Goal: Use online tool/utility

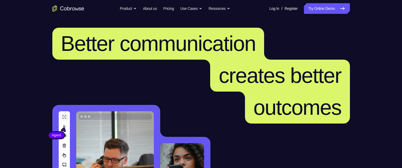
scroll to position [53, 0]
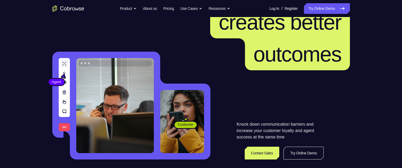
drag, startPoint x: 0, startPoint y: 0, endPoint x: 330, endPoint y: 10, distance: 330.5
click at [330, 10] on link "Try Online Demo" at bounding box center [327, 8] width 46 height 11
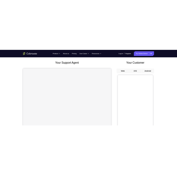
scroll to position [27, 0]
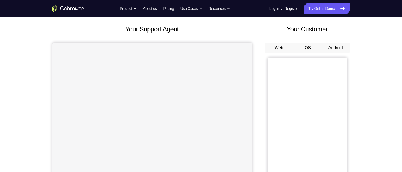
click at [331, 45] on button "Android" at bounding box center [336, 48] width 28 height 11
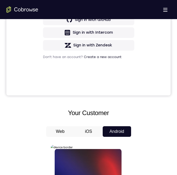
scroll to position [278, 0]
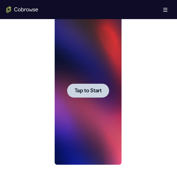
click at [77, 92] on span "Tap to Start" at bounding box center [88, 90] width 27 height 5
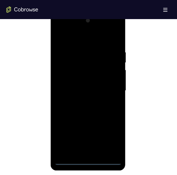
click at [89, 161] on div at bounding box center [88, 90] width 67 height 149
click at [113, 140] on div at bounding box center [88, 90] width 67 height 149
click at [77, 39] on div at bounding box center [88, 90] width 67 height 149
click at [108, 86] on div at bounding box center [88, 90] width 67 height 149
click at [82, 101] on div at bounding box center [88, 90] width 67 height 149
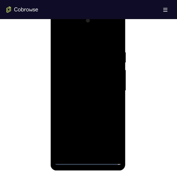
click at [87, 87] on div at bounding box center [88, 90] width 67 height 149
click at [110, 80] on div at bounding box center [88, 90] width 67 height 149
click at [113, 81] on div at bounding box center [88, 90] width 67 height 149
click at [102, 91] on div at bounding box center [88, 90] width 67 height 149
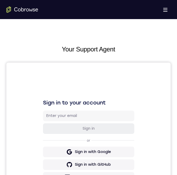
scroll to position [292, 0]
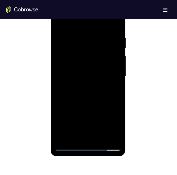
click at [103, 99] on div at bounding box center [88, 76] width 67 height 149
drag, startPoint x: 108, startPoint y: 110, endPoint x: 54, endPoint y: 104, distance: 54.0
click at [54, 104] on div at bounding box center [88, 77] width 75 height 158
drag, startPoint x: 68, startPoint y: 103, endPoint x: 51, endPoint y: 99, distance: 17.9
click at [51, 98] on html "Online web based iOS Simulators and Android Emulators. Run iPhone, iPad, Mobile…" at bounding box center [89, 77] width 76 height 159
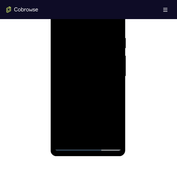
click at [101, 139] on div at bounding box center [88, 76] width 67 height 149
click at [96, 106] on div at bounding box center [88, 76] width 67 height 149
drag, startPoint x: 94, startPoint y: 79, endPoint x: 90, endPoint y: 120, distance: 41.1
click at [90, 120] on div at bounding box center [88, 76] width 67 height 149
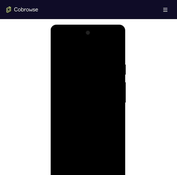
click at [87, 101] on div at bounding box center [88, 103] width 67 height 149
click at [80, 136] on div at bounding box center [88, 103] width 67 height 149
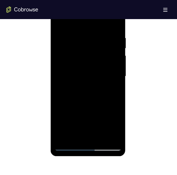
drag, startPoint x: 88, startPoint y: 119, endPoint x: 98, endPoint y: 38, distance: 81.4
click at [98, 38] on div at bounding box center [88, 76] width 67 height 149
drag, startPoint x: 78, startPoint y: 69, endPoint x: 85, endPoint y: 140, distance: 72.1
click at [85, 140] on div at bounding box center [88, 76] width 67 height 149
drag, startPoint x: 86, startPoint y: 74, endPoint x: 90, endPoint y: 126, distance: 52.3
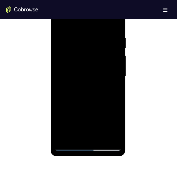
click at [91, 140] on div at bounding box center [88, 76] width 67 height 149
click at [61, 22] on div at bounding box center [88, 76] width 67 height 149
click at [80, 107] on div at bounding box center [88, 76] width 67 height 149
click at [58, 21] on div at bounding box center [88, 76] width 67 height 149
click at [60, 24] on div at bounding box center [88, 76] width 67 height 149
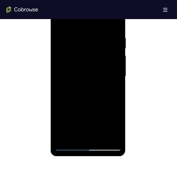
click at [76, 60] on div at bounding box center [88, 76] width 67 height 149
click at [62, 24] on div at bounding box center [88, 76] width 67 height 149
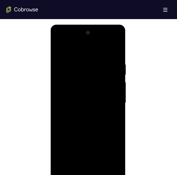
drag, startPoint x: 95, startPoint y: 67, endPoint x: 71, endPoint y: 65, distance: 23.8
click at [71, 65] on div at bounding box center [88, 103] width 67 height 149
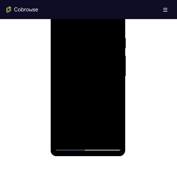
drag, startPoint x: 83, startPoint y: 118, endPoint x: 85, endPoint y: 133, distance: 14.8
click at [88, 136] on div at bounding box center [88, 76] width 67 height 149
click at [74, 84] on div at bounding box center [88, 76] width 67 height 149
click at [112, 90] on div at bounding box center [88, 76] width 67 height 149
click at [61, 24] on div at bounding box center [88, 76] width 67 height 149
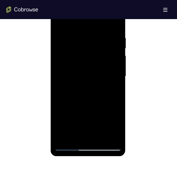
click at [70, 145] on div at bounding box center [88, 76] width 67 height 149
click at [68, 146] on div at bounding box center [88, 76] width 67 height 149
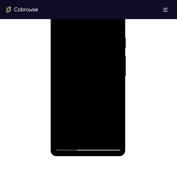
click at [68, 146] on div at bounding box center [88, 76] width 67 height 149
drag, startPoint x: 93, startPoint y: 124, endPoint x: 83, endPoint y: 68, distance: 56.9
click at [81, 65] on div at bounding box center [88, 76] width 67 height 149
drag, startPoint x: 85, startPoint y: 84, endPoint x: 89, endPoint y: 42, distance: 41.9
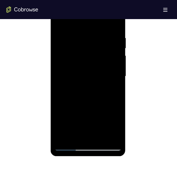
click at [89, 42] on div at bounding box center [88, 76] width 67 height 149
click at [61, 121] on div at bounding box center [88, 76] width 67 height 149
click at [117, 73] on div at bounding box center [88, 76] width 67 height 149
click at [118, 73] on div at bounding box center [88, 76] width 67 height 149
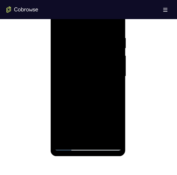
click at [118, 73] on div at bounding box center [88, 76] width 67 height 149
click at [118, 72] on div at bounding box center [88, 76] width 67 height 149
click at [118, 73] on div at bounding box center [88, 76] width 67 height 149
click at [117, 73] on div at bounding box center [88, 76] width 67 height 149
click at [118, 72] on div at bounding box center [88, 76] width 67 height 149
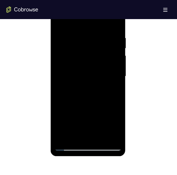
click at [119, 74] on div at bounding box center [88, 76] width 67 height 149
click at [117, 73] on div at bounding box center [88, 76] width 67 height 149
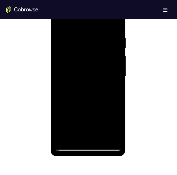
click at [117, 73] on div at bounding box center [88, 76] width 67 height 149
click at [117, 74] on div at bounding box center [88, 76] width 67 height 149
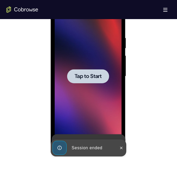
click at [90, 74] on span "Tap to Start" at bounding box center [88, 76] width 27 height 5
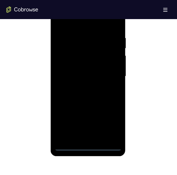
drag, startPoint x: 88, startPoint y: 145, endPoint x: 90, endPoint y: 142, distance: 3.1
click at [88, 145] on div at bounding box center [88, 76] width 67 height 149
click at [90, 147] on div at bounding box center [88, 76] width 67 height 149
click at [113, 127] on div at bounding box center [88, 76] width 67 height 149
click at [75, 26] on div at bounding box center [88, 76] width 67 height 149
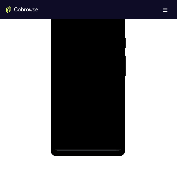
click at [109, 74] on div at bounding box center [88, 76] width 67 height 149
click at [82, 86] on div at bounding box center [88, 76] width 67 height 149
click at [86, 71] on div at bounding box center [88, 76] width 67 height 149
click at [83, 63] on div at bounding box center [88, 76] width 67 height 149
click at [114, 68] on div at bounding box center [88, 76] width 67 height 149
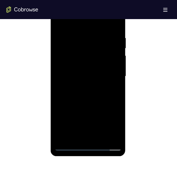
click at [108, 75] on div at bounding box center [88, 76] width 67 height 149
click at [115, 83] on div at bounding box center [88, 76] width 67 height 149
click at [103, 78] on div at bounding box center [88, 76] width 67 height 149
click at [89, 100] on div at bounding box center [88, 76] width 67 height 149
drag, startPoint x: 107, startPoint y: 105, endPoint x: 115, endPoint y: 93, distance: 14.6
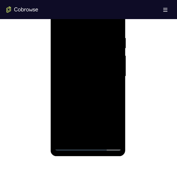
click at [115, 93] on div at bounding box center [88, 76] width 67 height 149
click at [79, 138] on div at bounding box center [88, 76] width 67 height 149
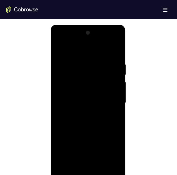
drag, startPoint x: 72, startPoint y: 53, endPoint x: 195, endPoint y: 78, distance: 125.6
click at [126, 53] on html "Online web based iOS Simulators and Android Emulators. Run iPhone, iPad, Mobile…" at bounding box center [89, 104] width 76 height 159
click at [69, 49] on div at bounding box center [88, 103] width 67 height 149
click at [66, 57] on div at bounding box center [88, 103] width 67 height 149
click at [82, 74] on div at bounding box center [88, 103] width 67 height 149
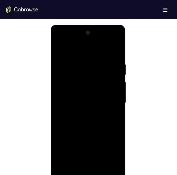
click at [59, 49] on div at bounding box center [88, 103] width 67 height 149
click at [82, 73] on div at bounding box center [88, 103] width 67 height 149
click at [58, 51] on div at bounding box center [88, 103] width 67 height 149
click at [59, 50] on div at bounding box center [88, 103] width 67 height 149
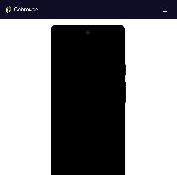
click at [65, 49] on div at bounding box center [88, 103] width 67 height 149
drag, startPoint x: 64, startPoint y: 118, endPoint x: 155, endPoint y: 48, distance: 114.3
click at [64, 118] on div at bounding box center [88, 103] width 67 height 149
drag, startPoint x: 95, startPoint y: 108, endPoint x: 108, endPoint y: 56, distance: 53.6
click at [108, 56] on div at bounding box center [88, 103] width 67 height 149
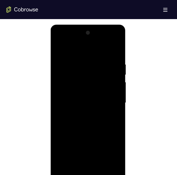
drag, startPoint x: 90, startPoint y: 106, endPoint x: 85, endPoint y: 72, distance: 34.9
click at [85, 72] on div at bounding box center [88, 103] width 67 height 149
drag, startPoint x: 96, startPoint y: 125, endPoint x: 97, endPoint y: 43, distance: 82.9
click at [97, 42] on div at bounding box center [88, 103] width 67 height 149
drag, startPoint x: 86, startPoint y: 114, endPoint x: 66, endPoint y: 56, distance: 60.8
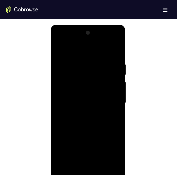
click at [66, 57] on div at bounding box center [88, 103] width 67 height 149
drag, startPoint x: 75, startPoint y: 125, endPoint x: 78, endPoint y: 57, distance: 67.8
click at [78, 56] on div at bounding box center [88, 103] width 67 height 149
drag, startPoint x: 82, startPoint y: 121, endPoint x: 91, endPoint y: 63, distance: 59.2
click at [91, 63] on div at bounding box center [88, 103] width 67 height 149
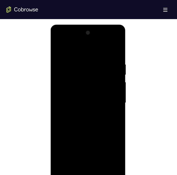
drag, startPoint x: 102, startPoint y: 120, endPoint x: 104, endPoint y: 77, distance: 43.1
click at [105, 77] on div at bounding box center [88, 103] width 67 height 149
drag, startPoint x: 93, startPoint y: 140, endPoint x: 76, endPoint y: 62, distance: 79.4
click at [79, 76] on div at bounding box center [88, 103] width 67 height 149
drag, startPoint x: 70, startPoint y: 126, endPoint x: 79, endPoint y: 37, distance: 90.1
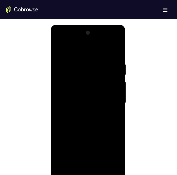
click at [79, 37] on div at bounding box center [88, 103] width 67 height 149
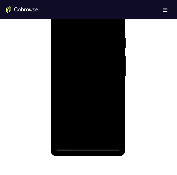
drag, startPoint x: 98, startPoint y: 112, endPoint x: 85, endPoint y: 42, distance: 70.5
click at [86, 43] on div at bounding box center [88, 76] width 67 height 149
drag, startPoint x: 99, startPoint y: 107, endPoint x: 107, endPoint y: 29, distance: 78.3
click at [107, 29] on div at bounding box center [88, 76] width 67 height 149
drag, startPoint x: 98, startPoint y: 119, endPoint x: 83, endPoint y: 103, distance: 21.8
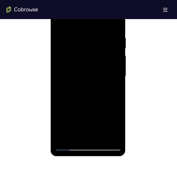
click at [92, 68] on div at bounding box center [88, 76] width 67 height 149
click at [79, 137] on div at bounding box center [88, 76] width 67 height 149
click at [75, 140] on div at bounding box center [88, 76] width 67 height 149
click at [111, 139] on div at bounding box center [88, 76] width 67 height 149
click at [115, 137] on div at bounding box center [88, 76] width 67 height 149
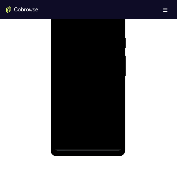
click at [115, 138] on div at bounding box center [88, 76] width 67 height 149
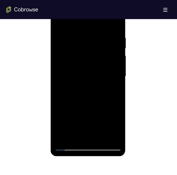
click at [116, 138] on div at bounding box center [88, 76] width 67 height 149
click at [118, 138] on div at bounding box center [88, 76] width 67 height 149
click at [115, 138] on div at bounding box center [88, 76] width 67 height 149
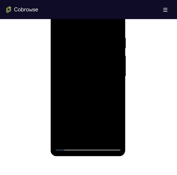
click at [115, 138] on div at bounding box center [88, 76] width 67 height 149
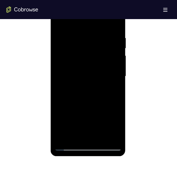
click at [115, 138] on div at bounding box center [88, 76] width 67 height 149
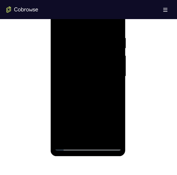
click at [112, 137] on div at bounding box center [88, 76] width 67 height 149
click at [112, 139] on div at bounding box center [88, 76] width 67 height 149
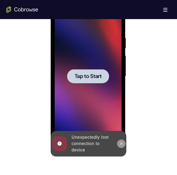
click at [121, 143] on icon at bounding box center [121, 144] width 4 height 4
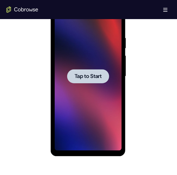
click at [98, 78] on span "Tap to Start" at bounding box center [88, 76] width 27 height 5
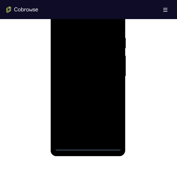
click at [89, 147] on div at bounding box center [88, 76] width 67 height 149
click at [115, 122] on div at bounding box center [88, 76] width 67 height 149
click at [81, 26] on div at bounding box center [88, 76] width 67 height 149
click at [111, 76] on div at bounding box center [88, 76] width 67 height 149
click at [84, 85] on div at bounding box center [88, 76] width 67 height 149
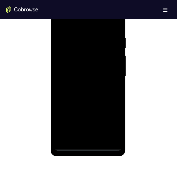
click at [88, 73] on div at bounding box center [88, 76] width 67 height 149
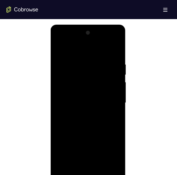
click at [88, 99] on div at bounding box center [88, 103] width 67 height 149
click at [94, 92] on div at bounding box center [88, 103] width 67 height 149
click at [95, 103] on div at bounding box center [88, 103] width 67 height 149
click at [99, 118] on div at bounding box center [88, 103] width 67 height 149
click at [114, 166] on div at bounding box center [88, 103] width 67 height 149
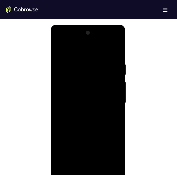
click at [117, 50] on div at bounding box center [88, 103] width 67 height 149
click at [93, 129] on div at bounding box center [88, 103] width 67 height 149
drag, startPoint x: 96, startPoint y: 107, endPoint x: 98, endPoint y: 96, distance: 11.5
click at [98, 96] on div at bounding box center [88, 103] width 67 height 149
click at [72, 171] on div at bounding box center [88, 103] width 67 height 149
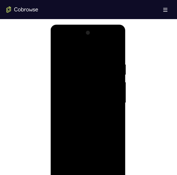
click at [69, 171] on div at bounding box center [88, 103] width 67 height 149
click at [105, 165] on div at bounding box center [88, 103] width 67 height 149
click at [78, 130] on div at bounding box center [88, 103] width 67 height 149
click at [68, 171] on div at bounding box center [88, 103] width 67 height 149
click at [62, 165] on div at bounding box center [88, 103] width 67 height 149
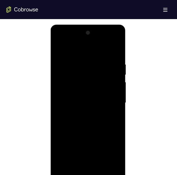
click at [75, 167] on div at bounding box center [88, 103] width 67 height 149
click at [74, 49] on div at bounding box center [88, 103] width 67 height 149
click at [75, 58] on div at bounding box center [88, 103] width 67 height 149
click at [66, 148] on div at bounding box center [88, 103] width 67 height 149
click at [90, 147] on div at bounding box center [88, 103] width 67 height 149
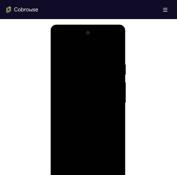
click at [94, 149] on div at bounding box center [88, 103] width 67 height 149
click at [94, 147] on div at bounding box center [88, 103] width 67 height 149
click at [95, 149] on div at bounding box center [88, 103] width 67 height 149
click at [118, 107] on div at bounding box center [88, 103] width 67 height 149
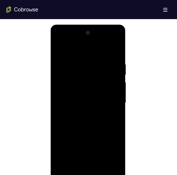
click at [118, 107] on div at bounding box center [88, 103] width 67 height 149
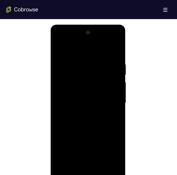
click at [118, 107] on div at bounding box center [88, 103] width 67 height 149
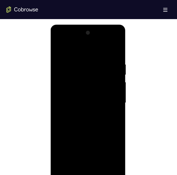
click at [118, 107] on div at bounding box center [88, 103] width 67 height 149
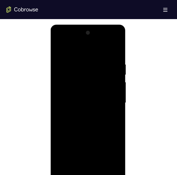
click at [118, 107] on div at bounding box center [88, 103] width 67 height 149
click at [119, 107] on div at bounding box center [88, 103] width 67 height 149
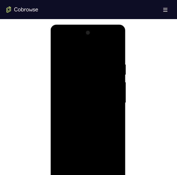
click at [119, 107] on div at bounding box center [88, 103] width 67 height 149
click at [58, 106] on div at bounding box center [88, 103] width 67 height 149
click at [118, 108] on div at bounding box center [88, 103] width 67 height 149
click at [118, 107] on div at bounding box center [88, 103] width 67 height 149
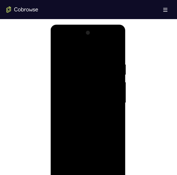
click at [57, 106] on div at bounding box center [88, 103] width 67 height 149
drag, startPoint x: 73, startPoint y: 128, endPoint x: 76, endPoint y: 112, distance: 15.7
click at [76, 112] on div at bounding box center [88, 103] width 67 height 149
drag, startPoint x: 82, startPoint y: 111, endPoint x: 79, endPoint y: 50, distance: 60.4
click at [79, 50] on div at bounding box center [88, 103] width 67 height 149
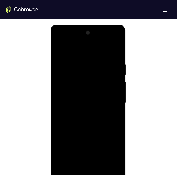
drag, startPoint x: 86, startPoint y: 104, endPoint x: 76, endPoint y: 150, distance: 47.3
click at [77, 157] on div at bounding box center [88, 103] width 67 height 149
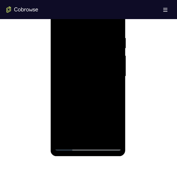
click at [60, 22] on div at bounding box center [88, 76] width 67 height 149
drag, startPoint x: 83, startPoint y: 97, endPoint x: 79, endPoint y: 61, distance: 36.6
click at [79, 61] on div at bounding box center [88, 76] width 67 height 149
click at [76, 138] on div at bounding box center [88, 76] width 67 height 149
click at [116, 23] on div at bounding box center [88, 76] width 67 height 149
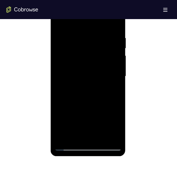
drag, startPoint x: 95, startPoint y: 43, endPoint x: 76, endPoint y: 105, distance: 65.0
click at [77, 105] on div at bounding box center [88, 76] width 67 height 149
click at [71, 31] on div at bounding box center [88, 76] width 67 height 149
click at [60, 36] on div at bounding box center [88, 76] width 67 height 149
click at [63, 37] on div at bounding box center [88, 76] width 67 height 149
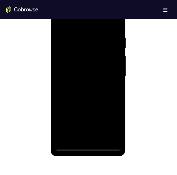
click at [64, 80] on div at bounding box center [88, 76] width 67 height 149
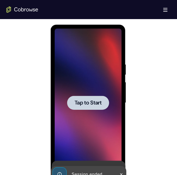
scroll to position [0, 0]
